Goal: Task Accomplishment & Management: Use online tool/utility

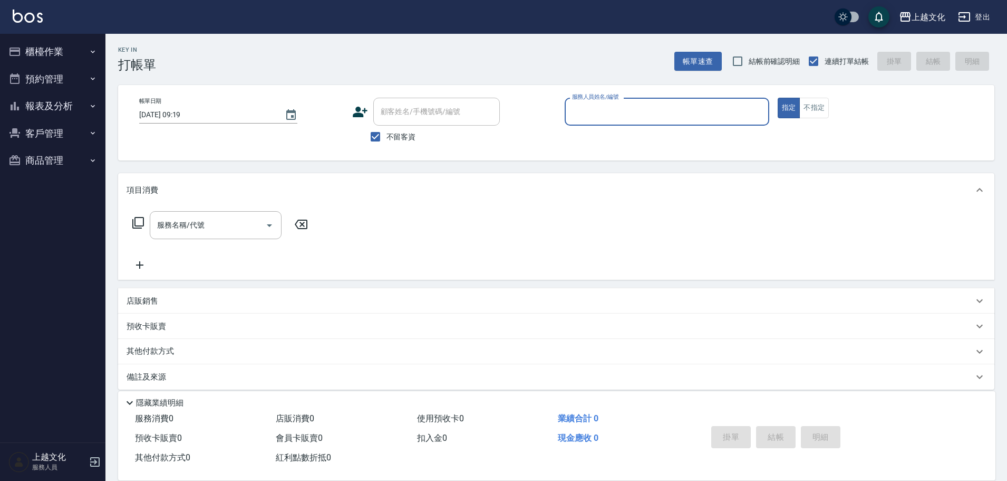
click at [29, 52] on button "櫃檯作業" at bounding box center [52, 51] width 97 height 27
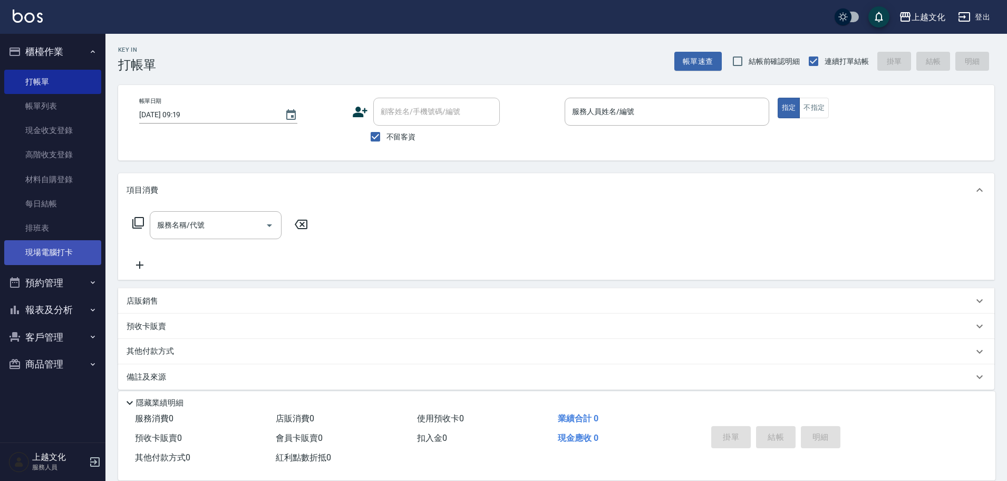
click at [65, 258] on link "現場電腦打卡" at bounding box center [52, 252] width 97 height 24
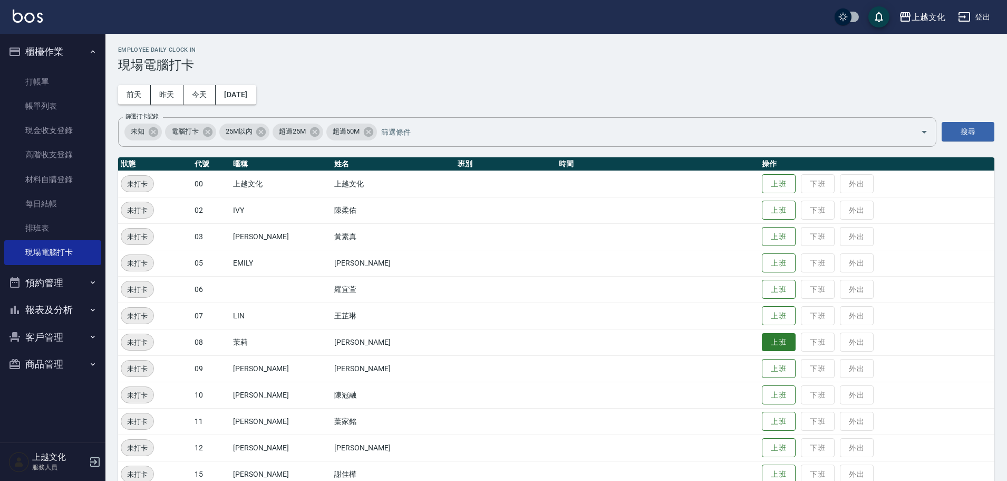
click at [762, 341] on button "上班" at bounding box center [779, 342] width 34 height 18
click at [771, 316] on button "上班" at bounding box center [779, 315] width 34 height 18
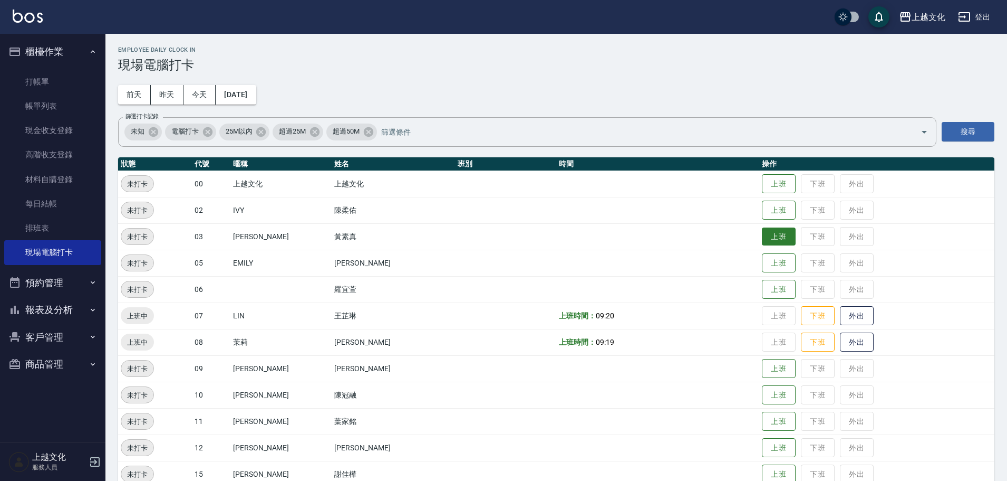
click at [773, 234] on button "上班" at bounding box center [779, 236] width 34 height 18
click at [762, 208] on button "上班" at bounding box center [779, 210] width 34 height 18
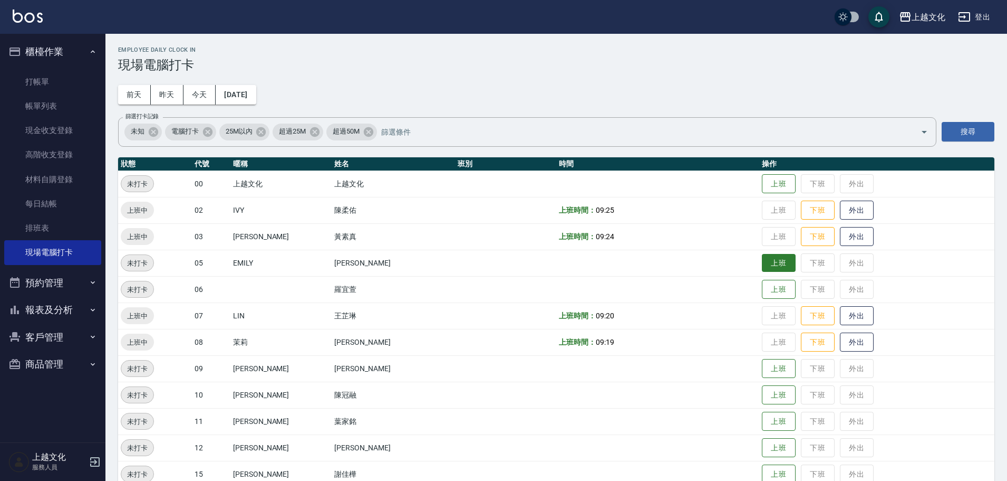
click at [773, 257] on button "上班" at bounding box center [779, 263] width 34 height 18
click at [771, 427] on button "上班" at bounding box center [779, 421] width 34 height 18
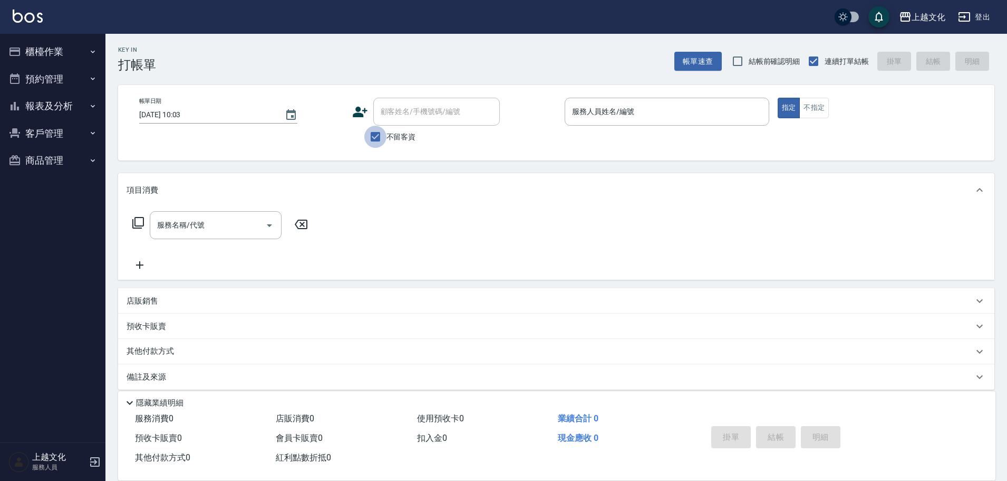
click at [374, 134] on input "不留客資" at bounding box center [375, 137] width 22 height 22
checkbox input "false"
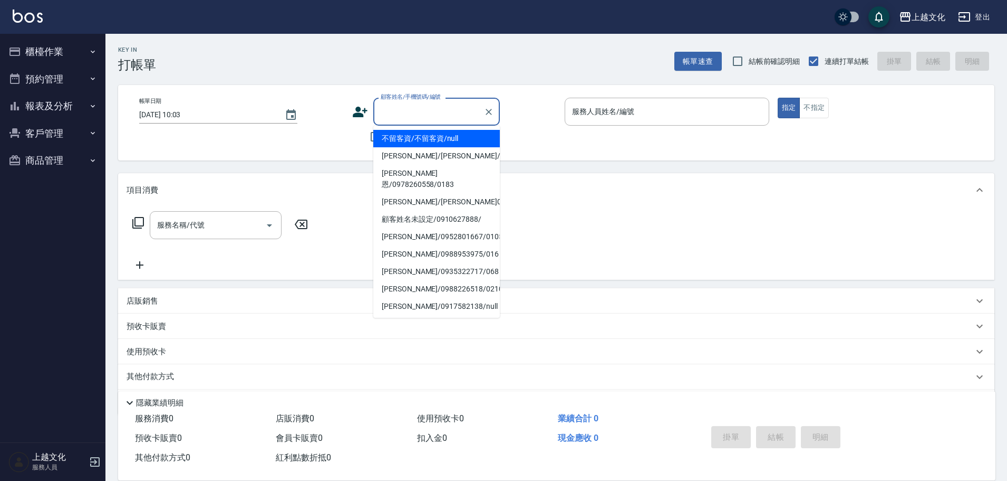
drag, startPoint x: 381, startPoint y: 119, endPoint x: 337, endPoint y: 115, distance: 44.5
click at [376, 121] on div "顧客姓名/手機號碼/編號" at bounding box center [436, 112] width 127 height 28
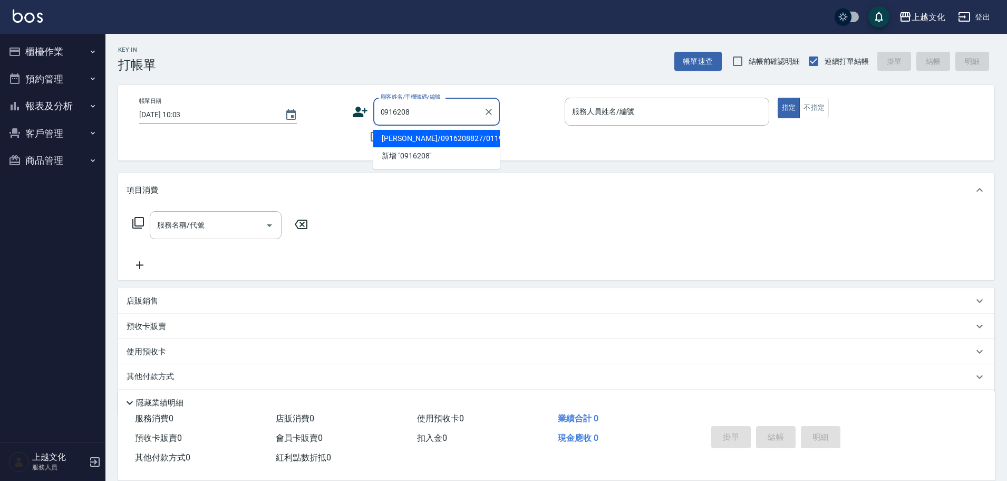
click at [431, 138] on li "姜亭妤/0916208827/0119" at bounding box center [436, 138] width 127 height 17
type input "姜亭妤/0916208827/0119"
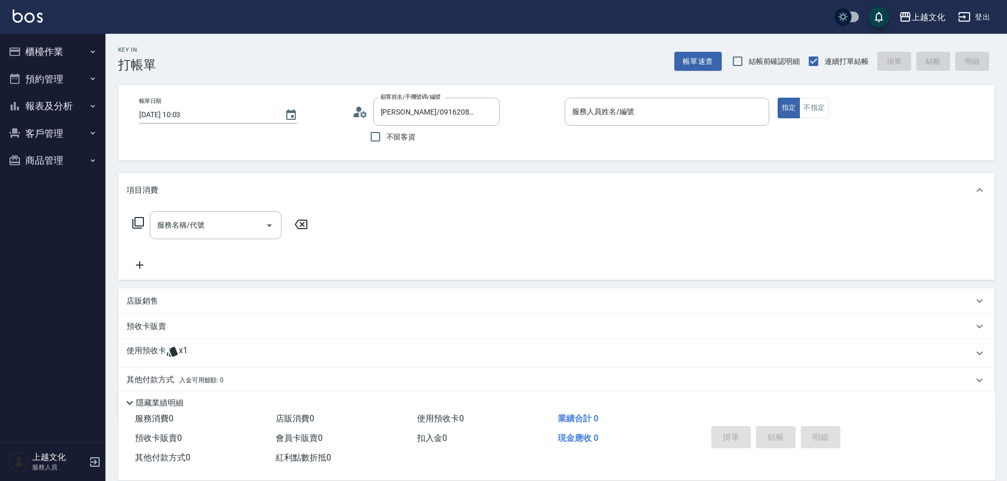
click at [137, 346] on p "使用預收卡" at bounding box center [147, 353] width 40 height 16
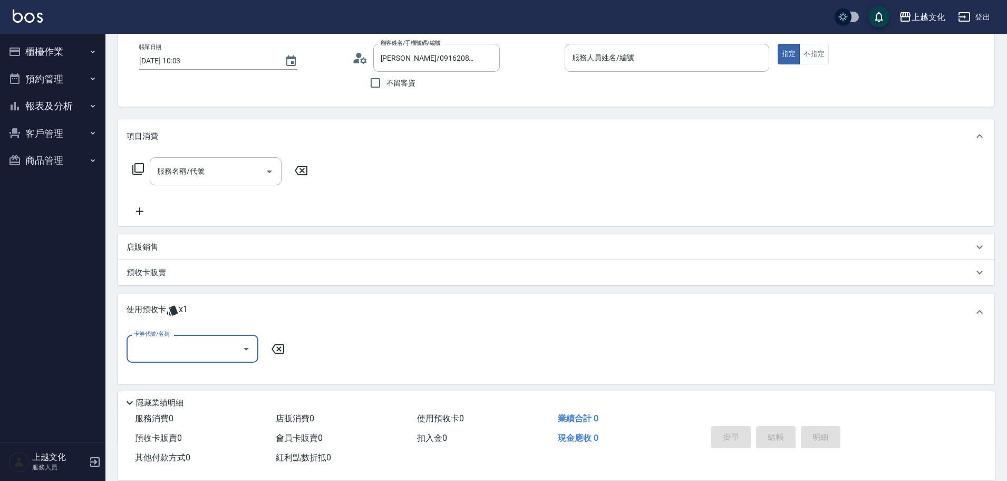
scroll to position [117, 0]
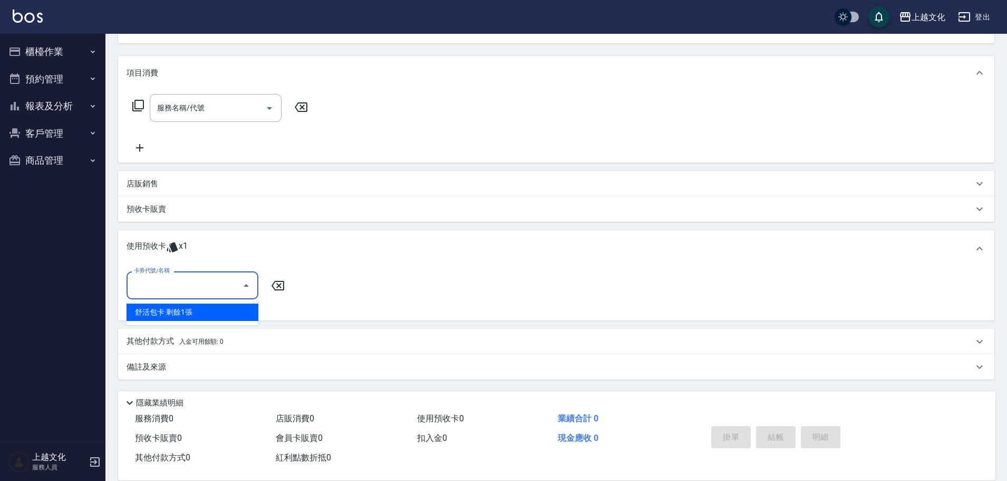
click at [167, 291] on input "卡券代號/名稱" at bounding box center [184, 285] width 107 height 18
click at [169, 291] on input "卡券代號/名稱" at bounding box center [184, 285] width 107 height 18
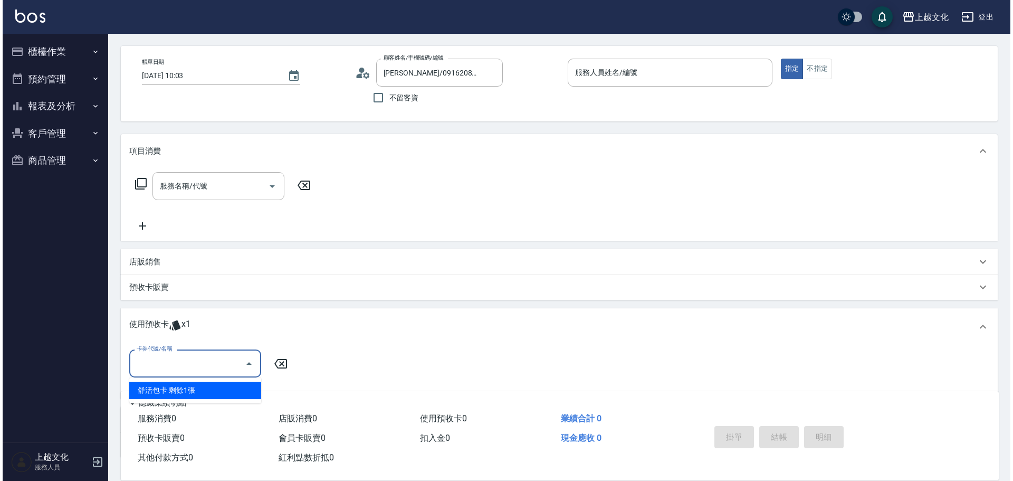
scroll to position [0, 0]
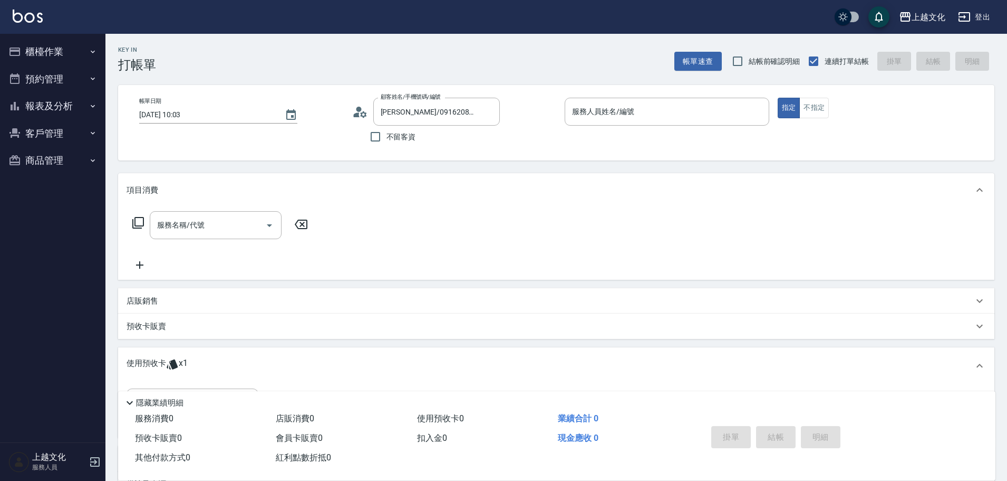
click at [366, 110] on icon at bounding box center [360, 112] width 16 height 16
